Goal: Information Seeking & Learning: Learn about a topic

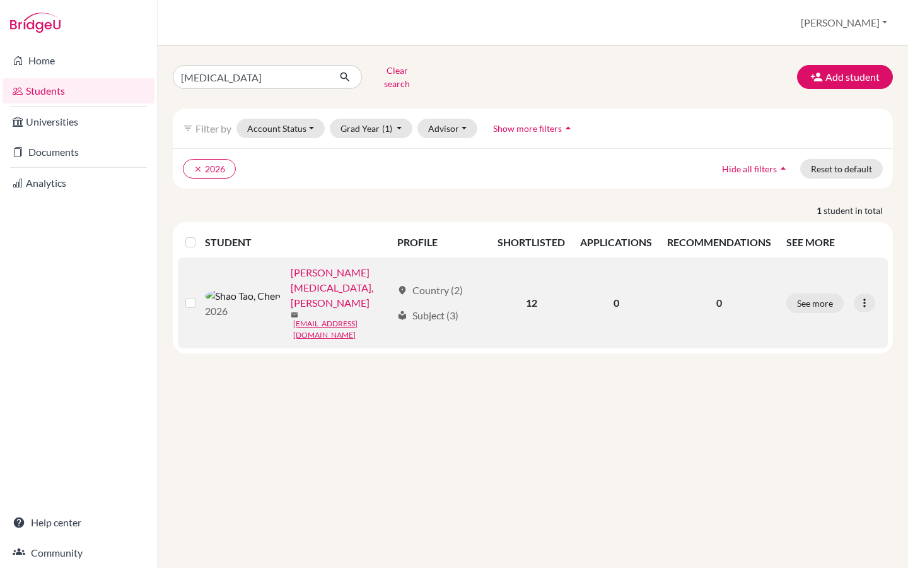
click at [295, 270] on link "[PERSON_NAME][MEDICAL_DATA], [PERSON_NAME]" at bounding box center [341, 287] width 100 height 45
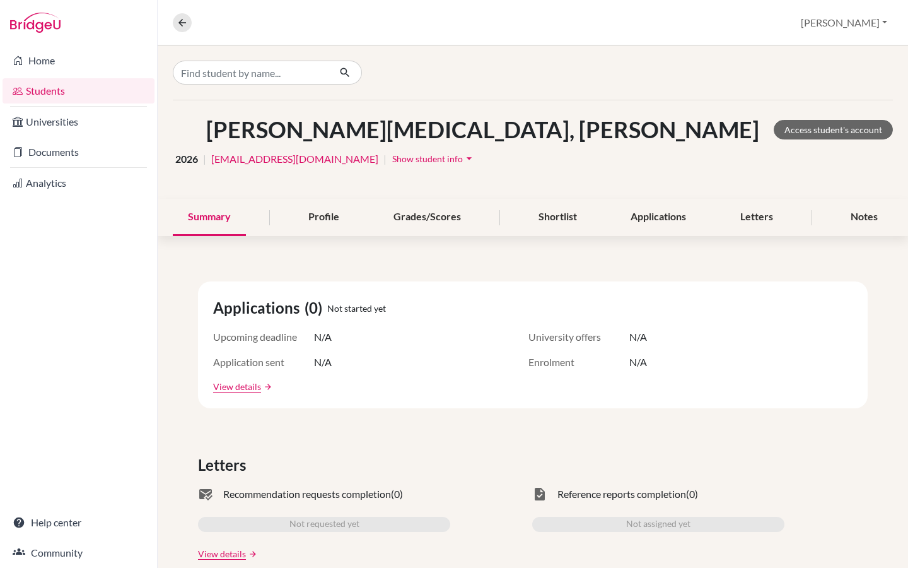
scroll to position [4, 0]
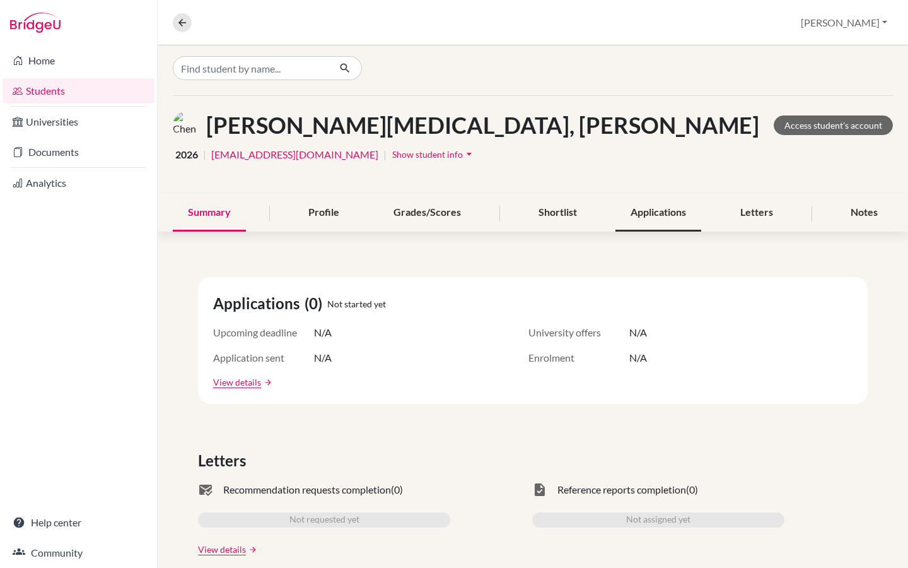
click at [660, 203] on div "Applications" at bounding box center [659, 212] width 86 height 37
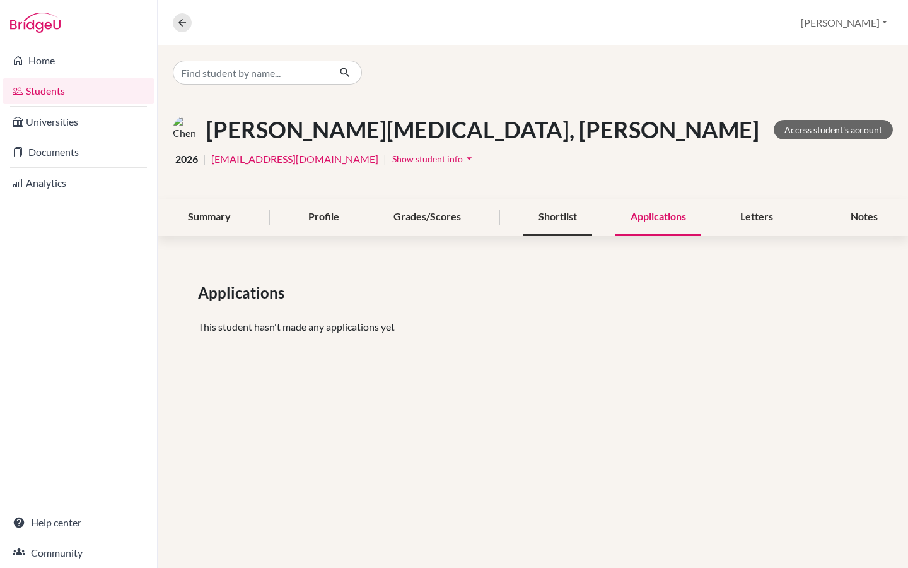
click at [560, 211] on div "Shortlist" at bounding box center [558, 217] width 69 height 37
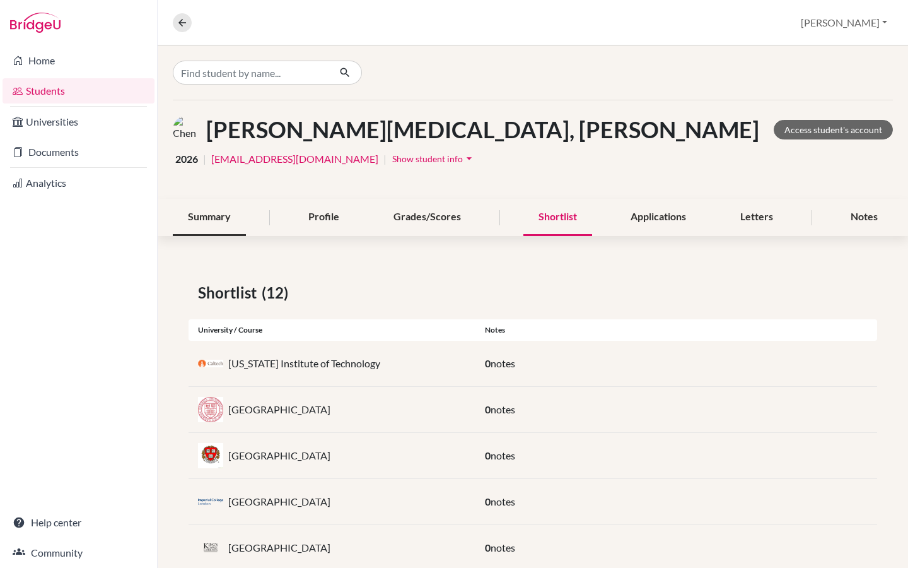
click at [205, 220] on div "Summary" at bounding box center [209, 217] width 73 height 37
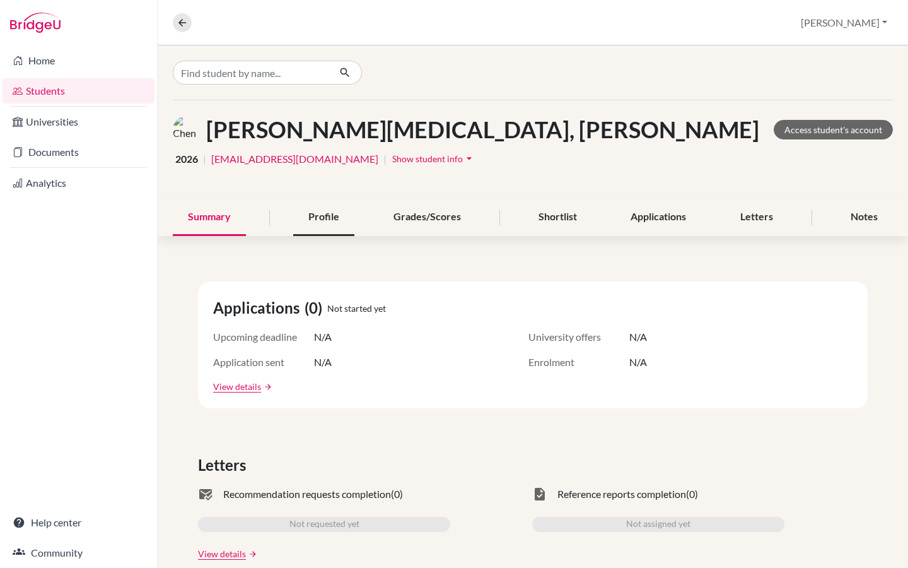
click at [327, 223] on div "Profile" at bounding box center [323, 217] width 61 height 37
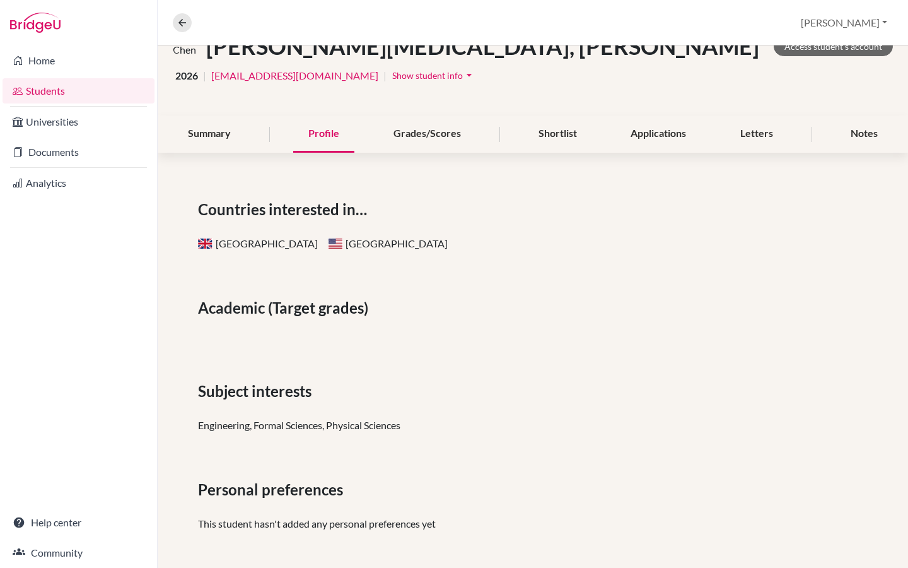
scroll to position [87, 0]
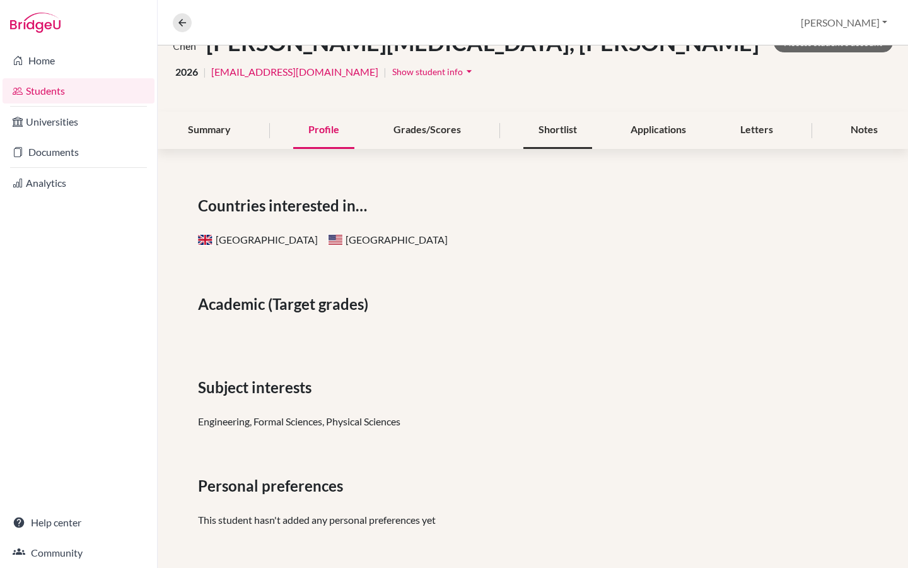
click at [553, 134] on div "Shortlist" at bounding box center [558, 130] width 69 height 37
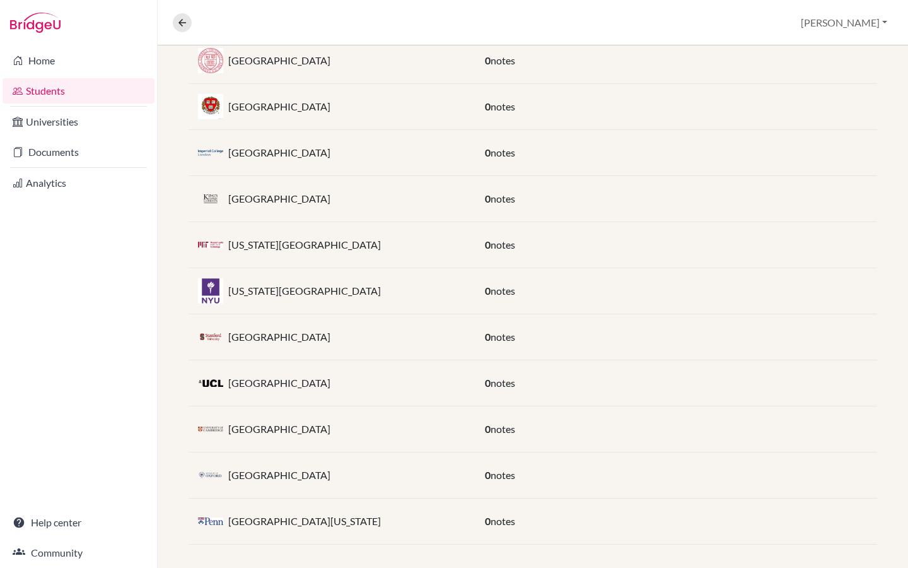
scroll to position [356, 0]
